Goal: Information Seeking & Learning: Learn about a topic

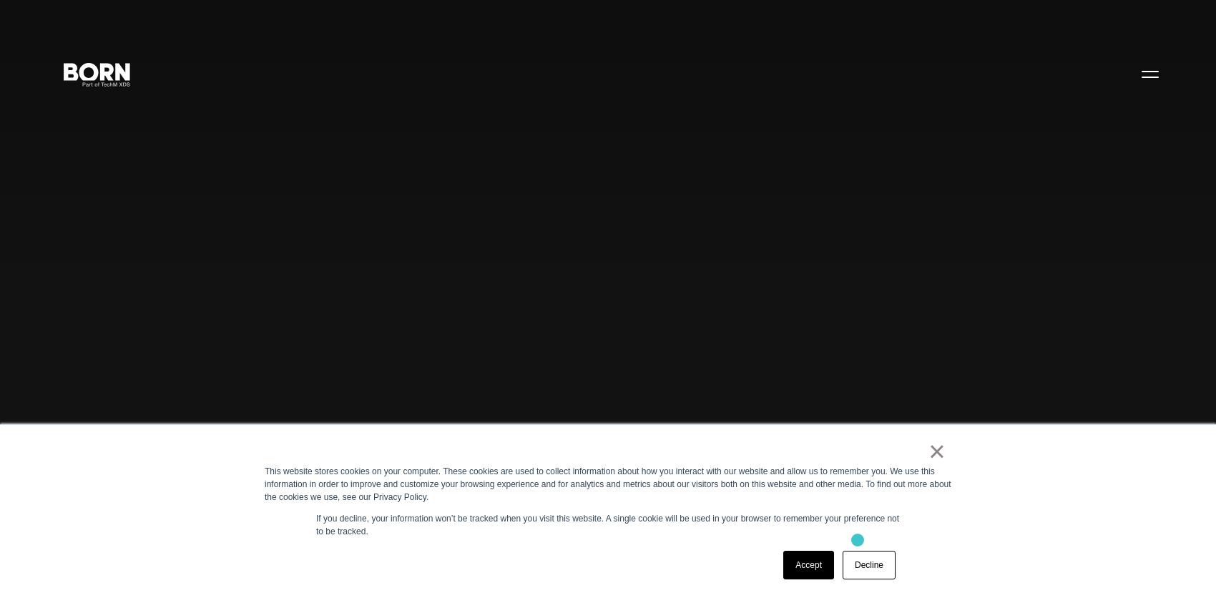
click at [858, 540] on div "× This website stores cookies on your computer. These cookies are used to colle…" at bounding box center [607, 511] width 715 height 173
click at [866, 559] on link "Decline" at bounding box center [869, 565] width 53 height 29
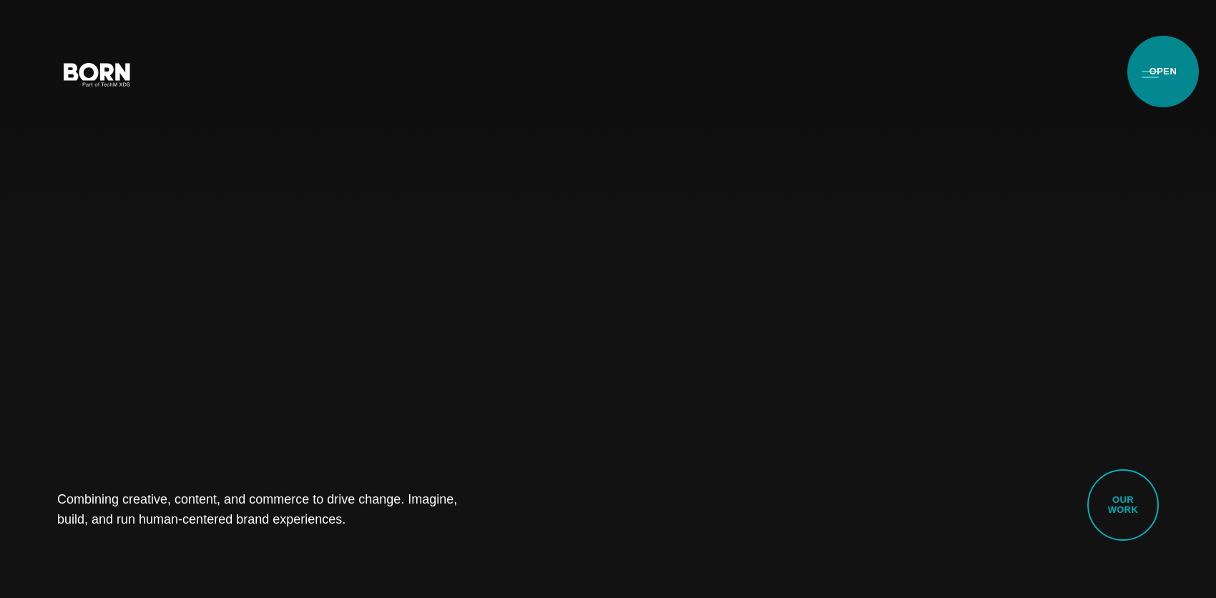
click at [1163, 72] on button "Primary Menu" at bounding box center [1150, 74] width 34 height 30
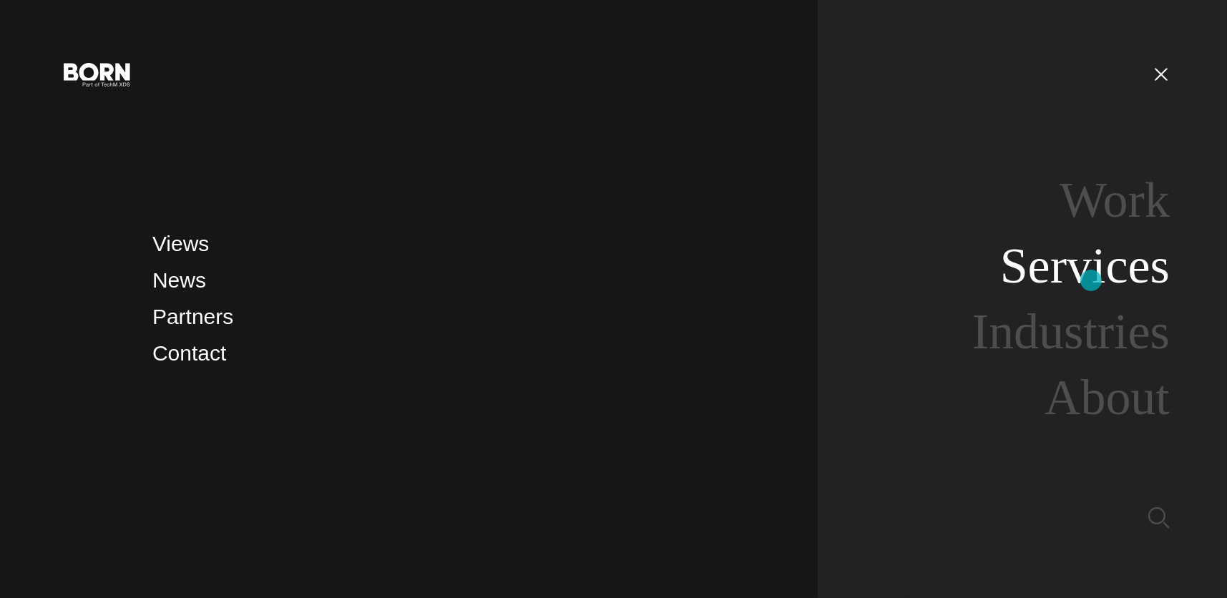
click at [1091, 280] on link "Services" at bounding box center [1085, 265] width 170 height 55
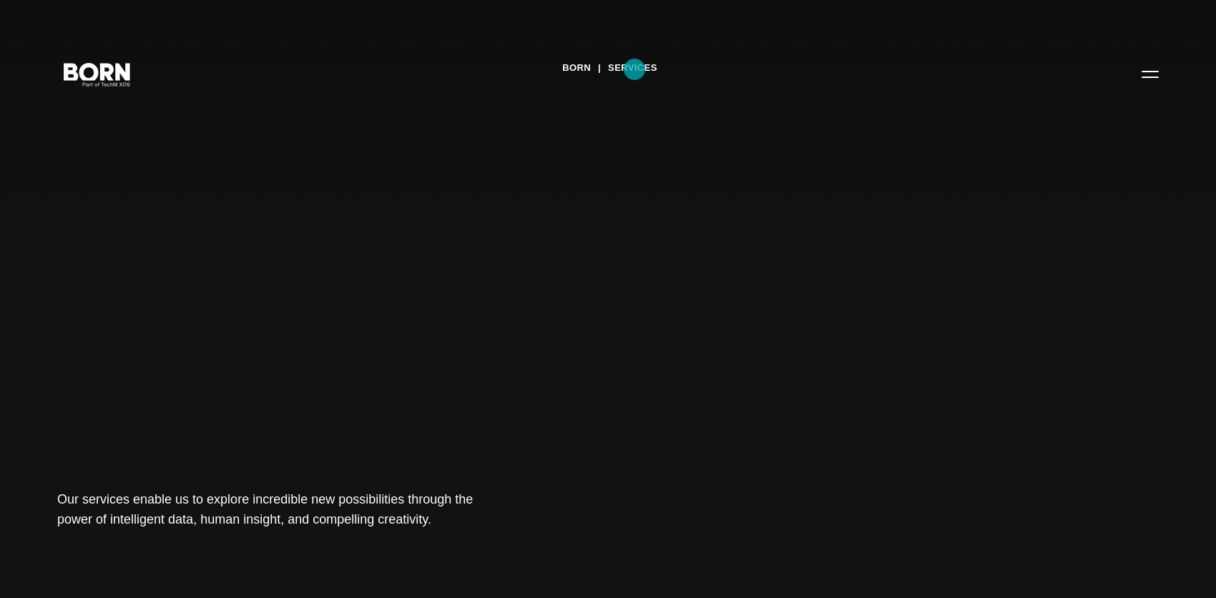
click at [635, 69] on link "Services" at bounding box center [632, 67] width 49 height 21
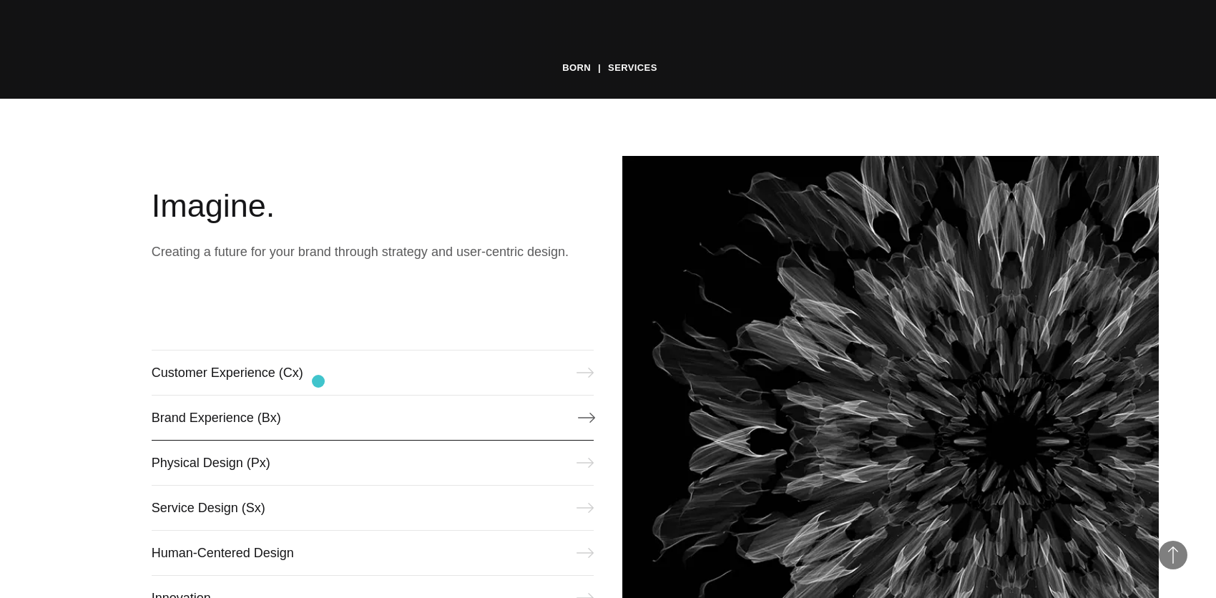
scroll to position [572, 0]
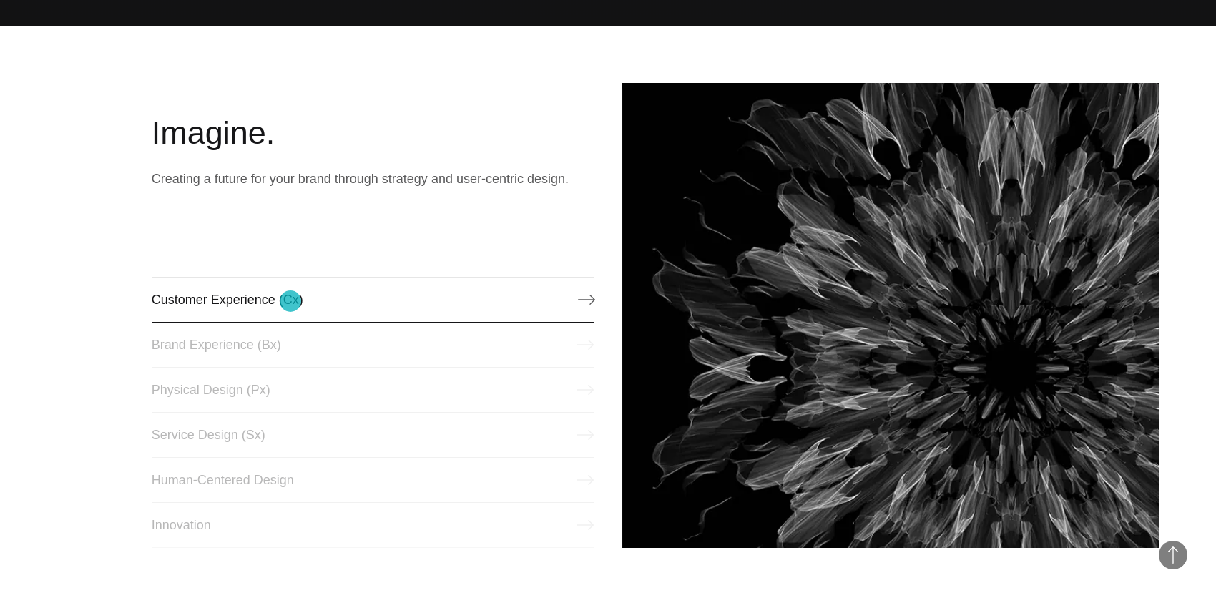
click at [290, 301] on link "Customer Experience (Cx)" at bounding box center [373, 300] width 442 height 46
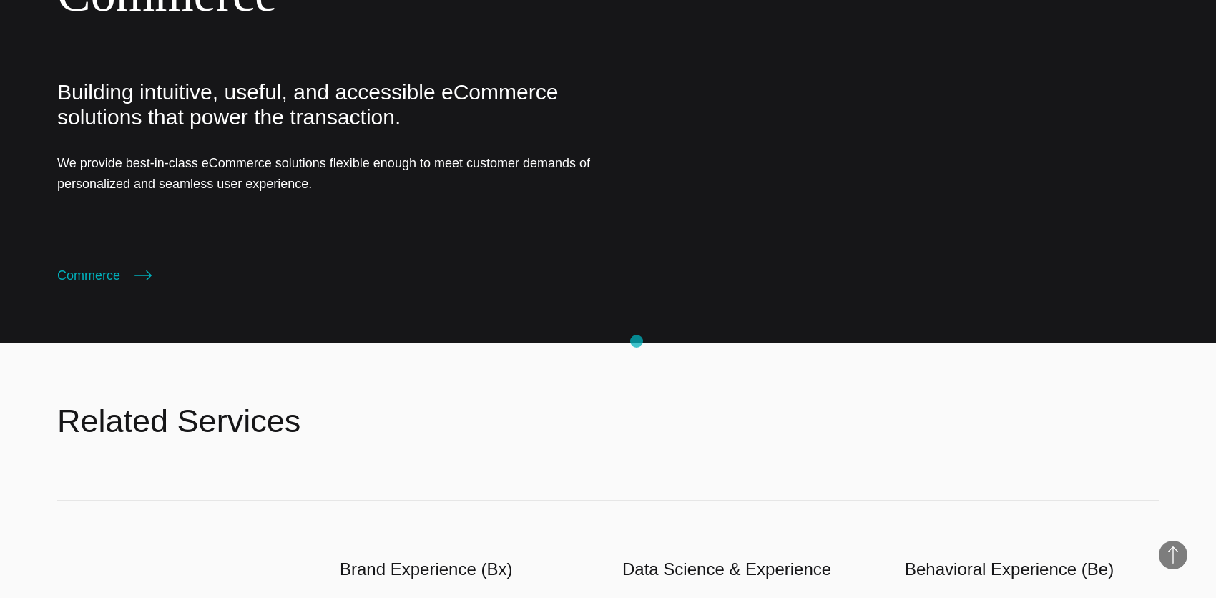
scroll to position [3219, 0]
